Goal: Task Accomplishment & Management: Manage account settings

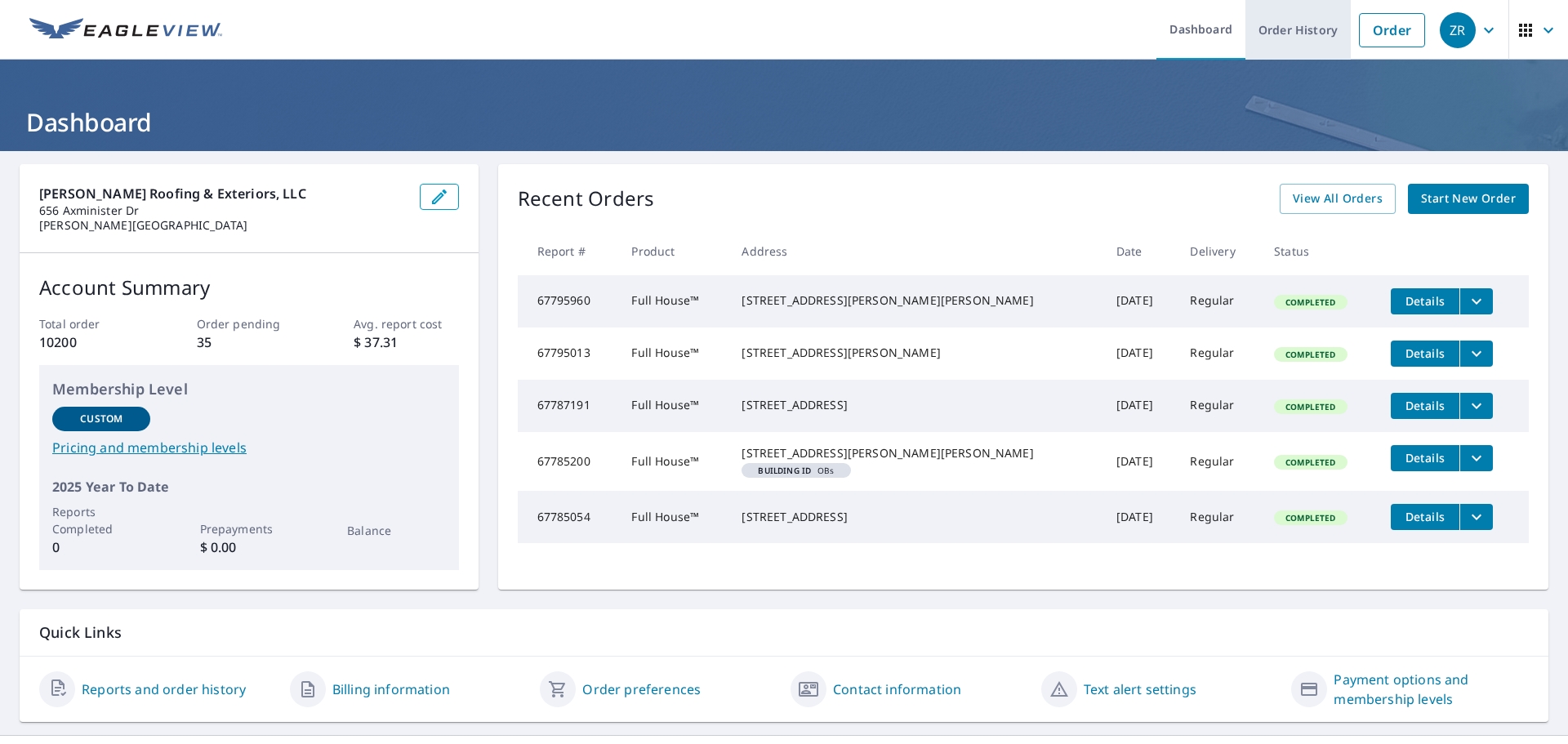
click at [1286, 36] on link "Order History" at bounding box center [1298, 29] width 105 height 59
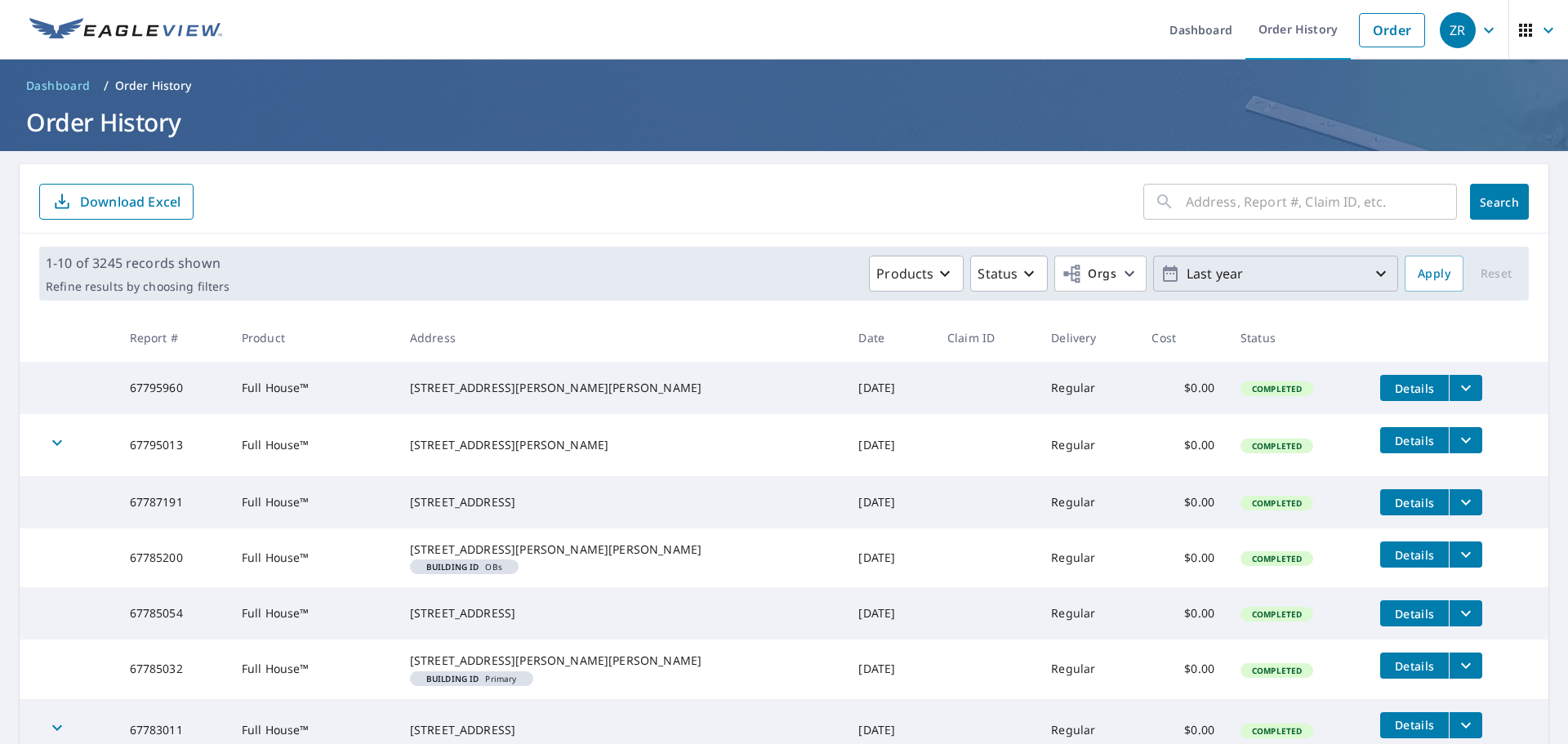
click at [1264, 283] on p "Last year" at bounding box center [1276, 274] width 191 height 28
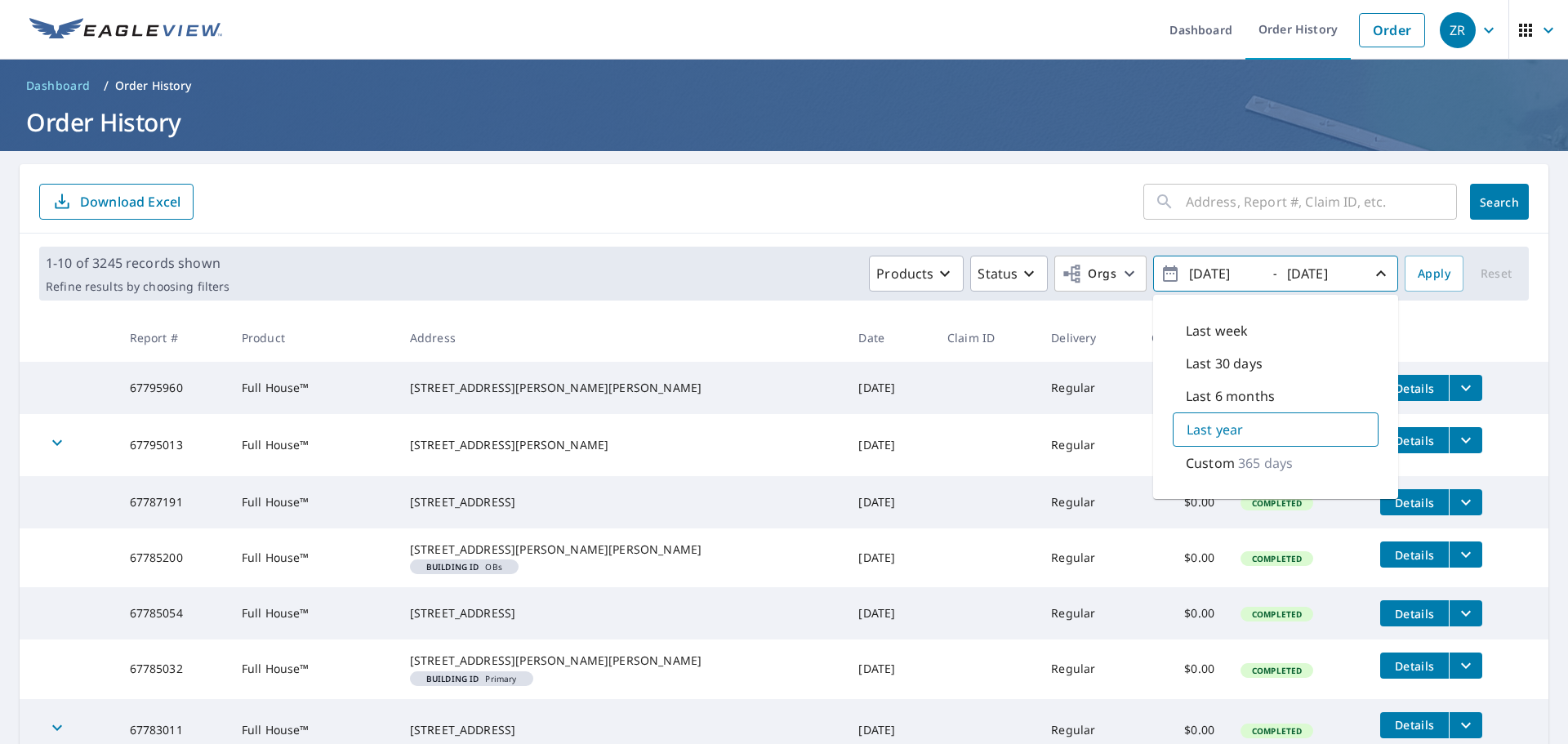
click at [1264, 401] on div "Last 6 months" at bounding box center [1275, 396] width 206 height 33
type input "[DATE]"
click at [1419, 287] on button "Apply" at bounding box center [1434, 273] width 59 height 36
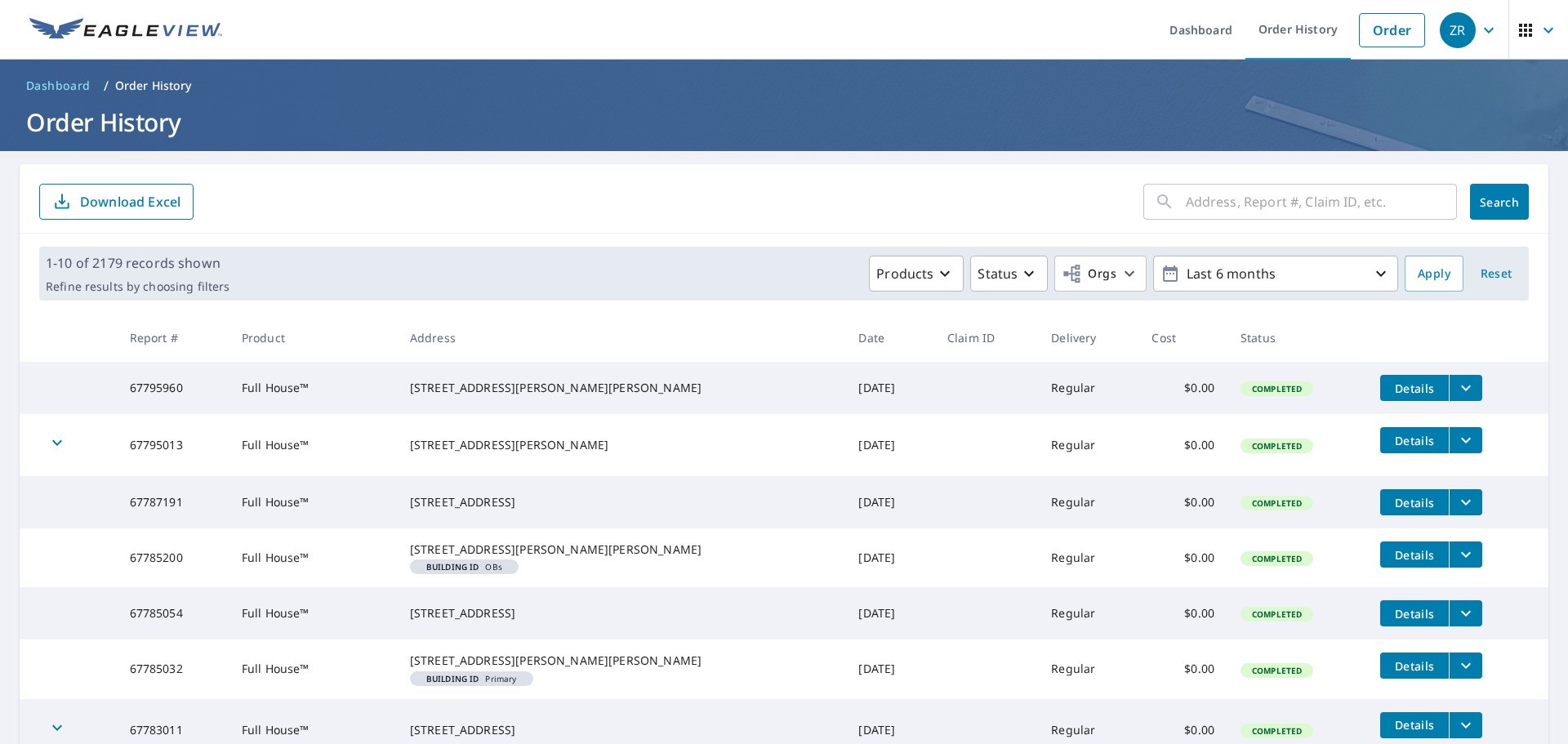
drag, startPoint x: 125, startPoint y: 195, endPoint x: 551, endPoint y: 201, distance: 426.0
click at [544, 201] on form "​ Search Download Excel" at bounding box center [784, 202] width 1490 height 36
click at [990, 272] on p "Status" at bounding box center [998, 273] width 40 height 19
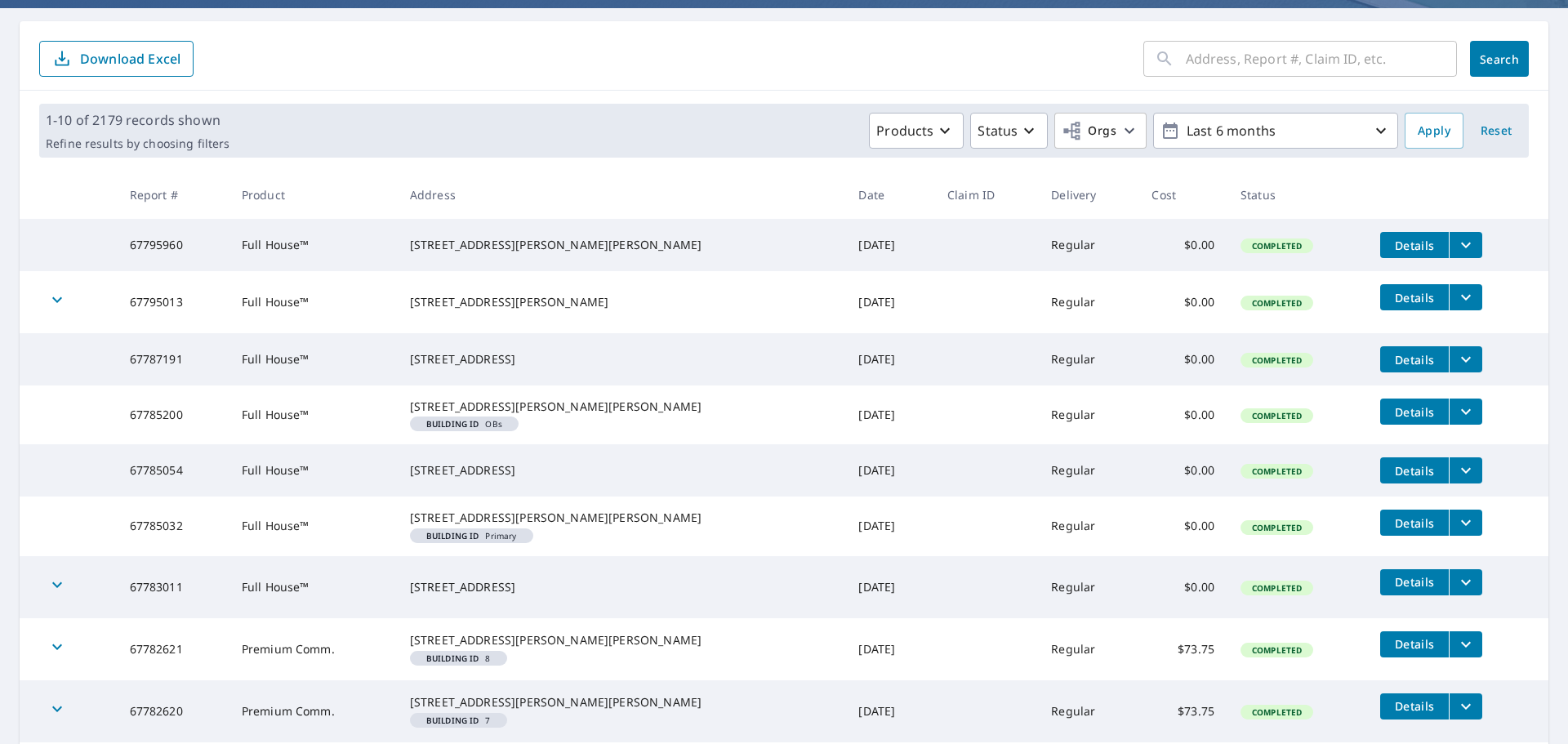
scroll to position [409, 0]
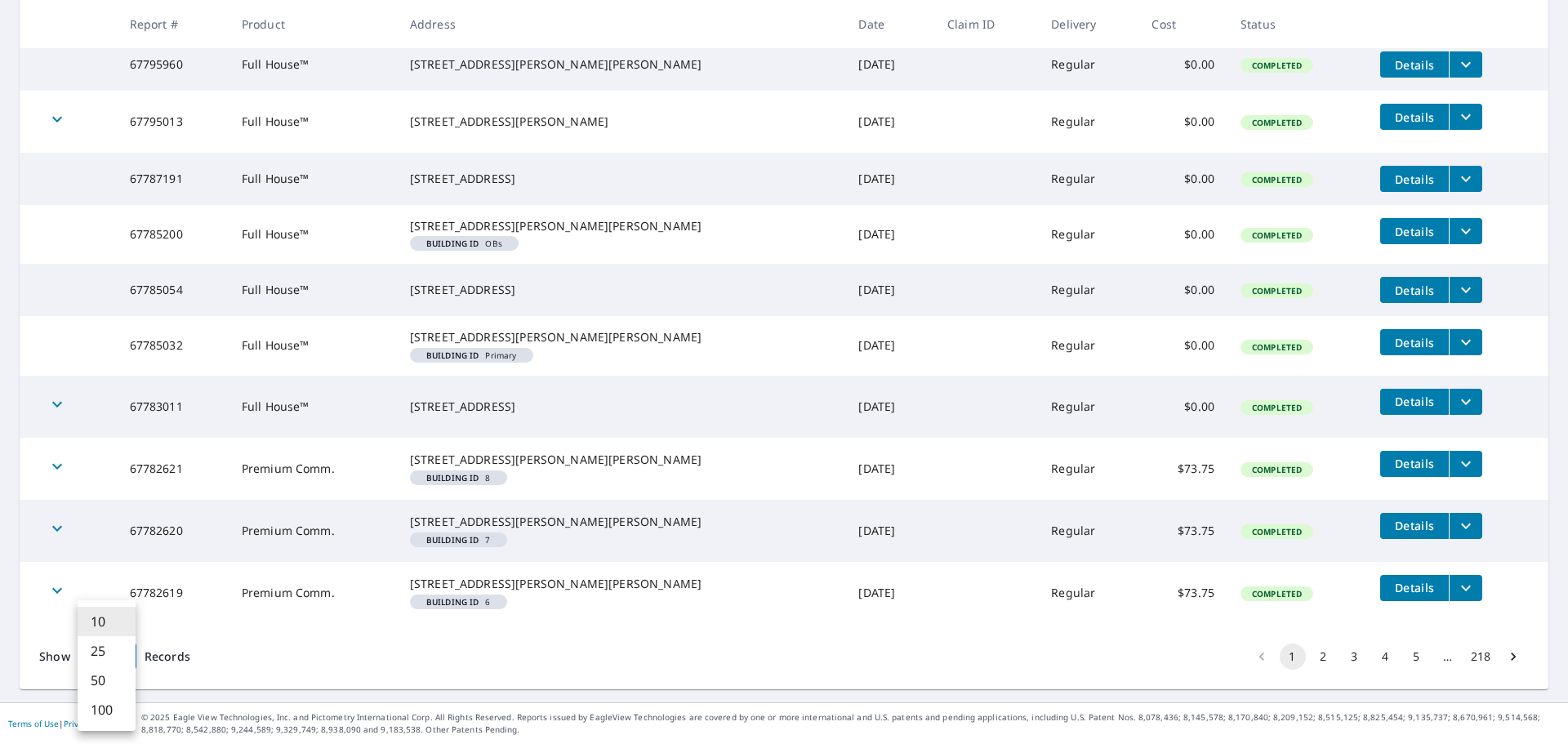
drag, startPoint x: 101, startPoint y: 679, endPoint x: 111, endPoint y: 668, distance: 14.9
click at [103, 679] on body "ZR ZR Dashboard Order History Order ZR Dashboard / Order History Order History …" at bounding box center [784, 372] width 1568 height 744
click at [112, 711] on li "100" at bounding box center [107, 709] width 58 height 29
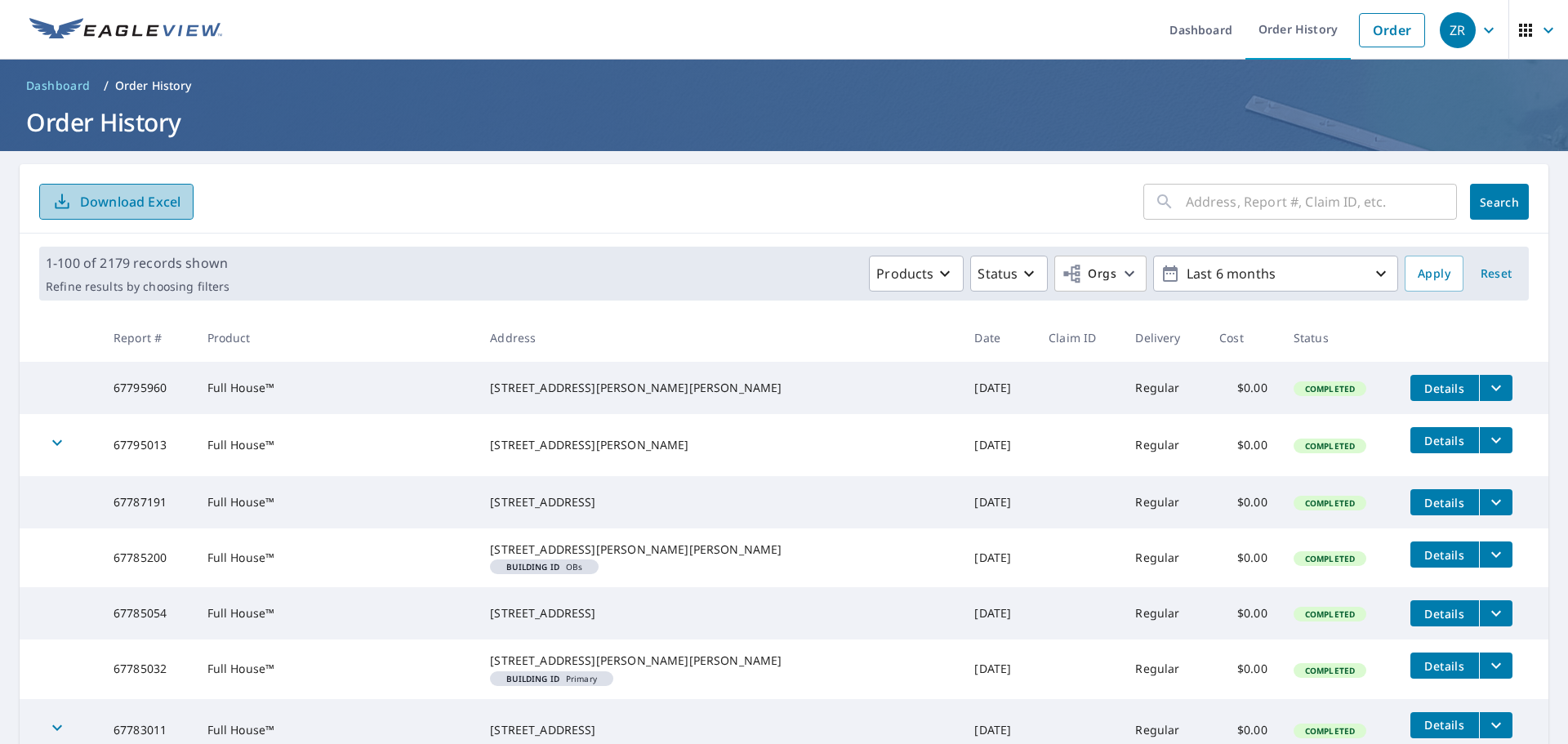
click at [140, 218] on button "Download Excel" at bounding box center [116, 202] width 155 height 36
